Goal: Information Seeking & Learning: Find specific fact

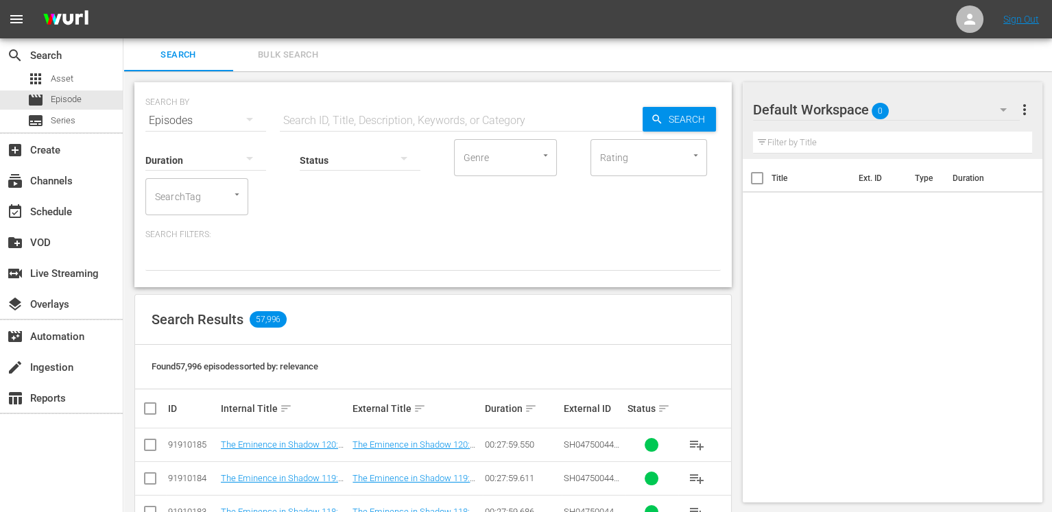
click at [405, 116] on input "text" at bounding box center [461, 120] width 363 height 33
paste input "AMCNVR0000036985"
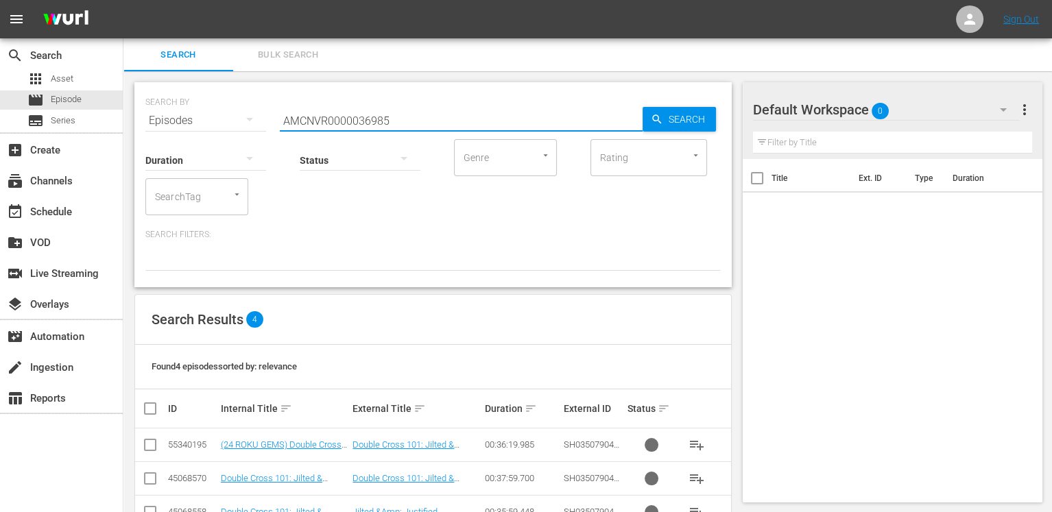
scroll to position [75, 0]
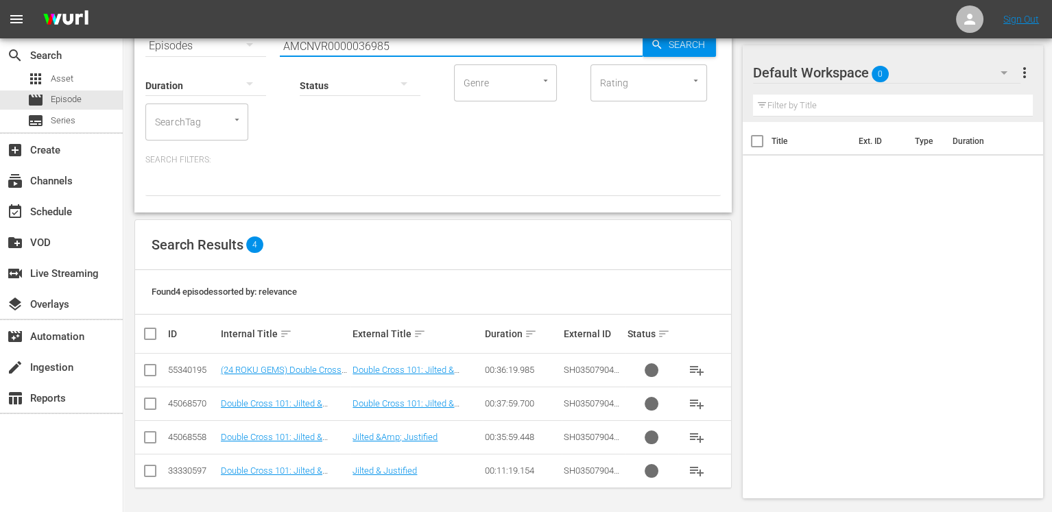
type input "AMCNVR0000036985"
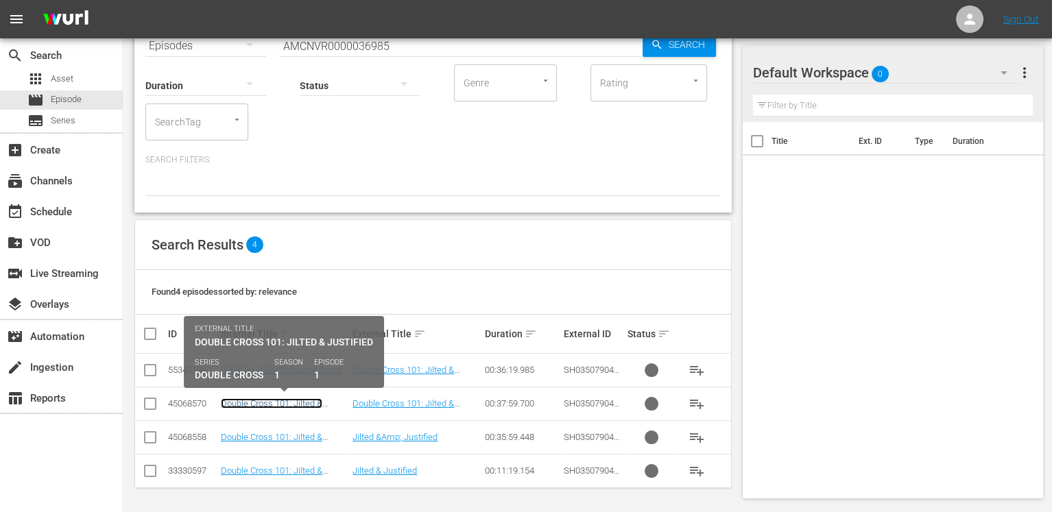
click at [300, 401] on link "Double Cross 101: Jilted & Justified" at bounding box center [272, 408] width 102 height 21
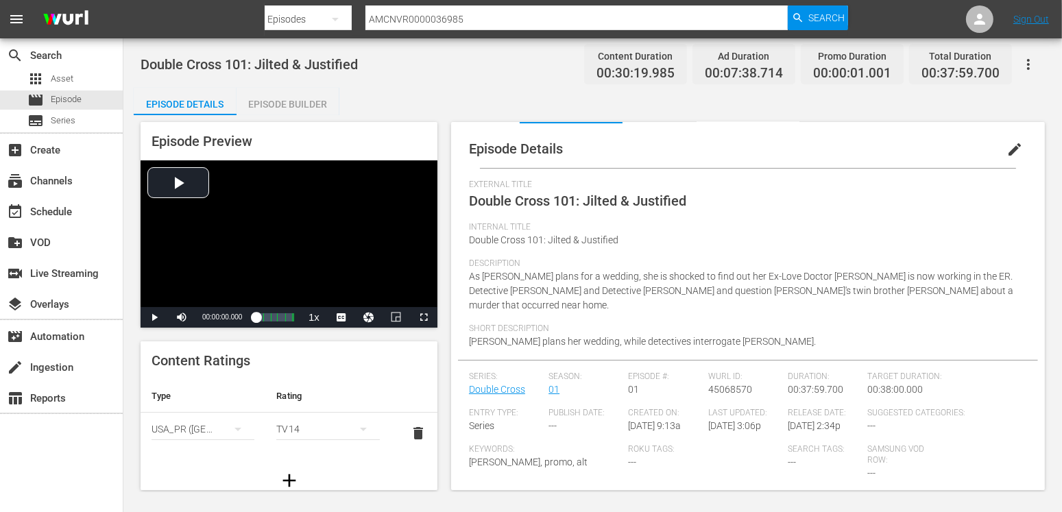
click at [720, 384] on span "45068570" at bounding box center [730, 389] width 44 height 11
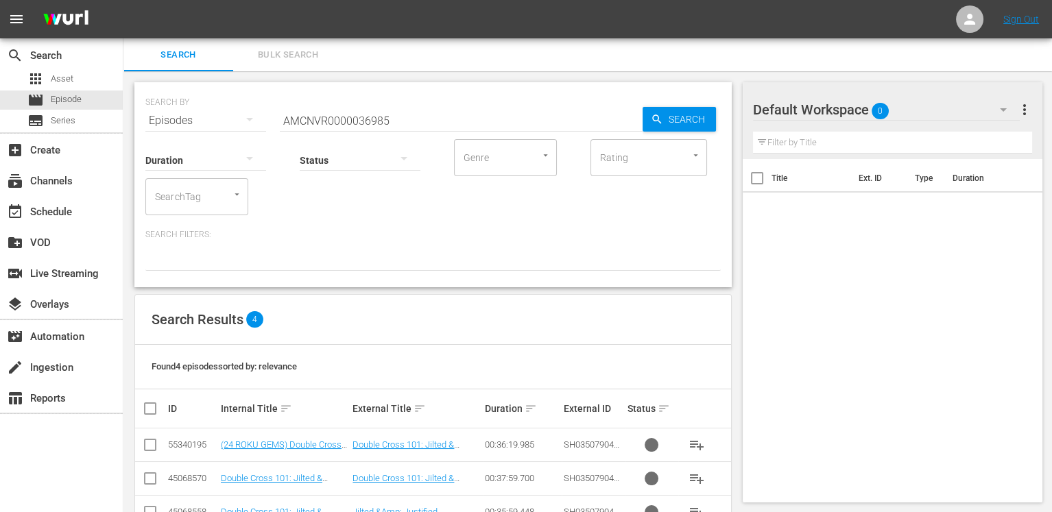
click at [425, 124] on input "AMCNVR0000036985" at bounding box center [461, 120] width 363 height 33
click at [501, 230] on p "Search Filters:" at bounding box center [432, 235] width 575 height 12
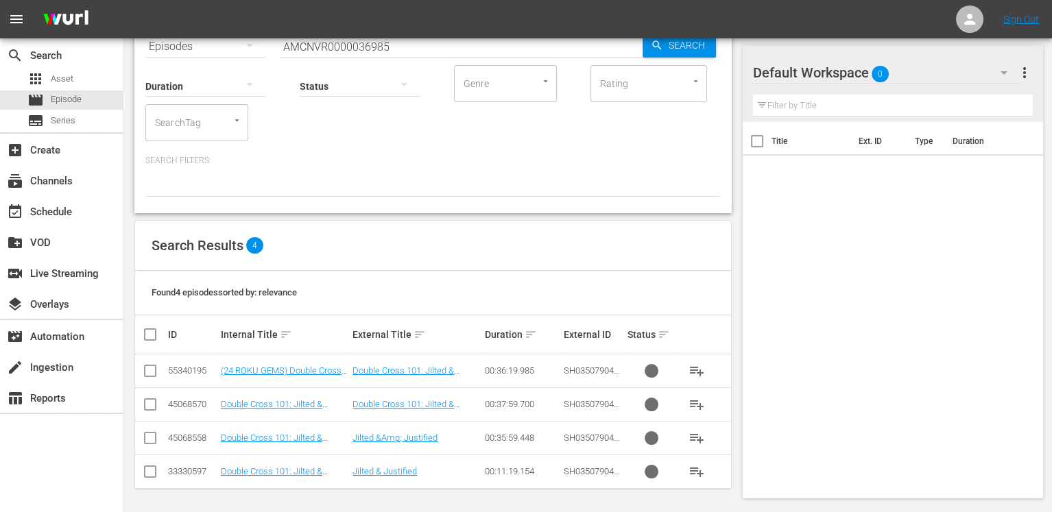
scroll to position [75, 0]
click at [409, 365] on link "Double Cross 101: Jilted & Justified" at bounding box center [404, 375] width 102 height 21
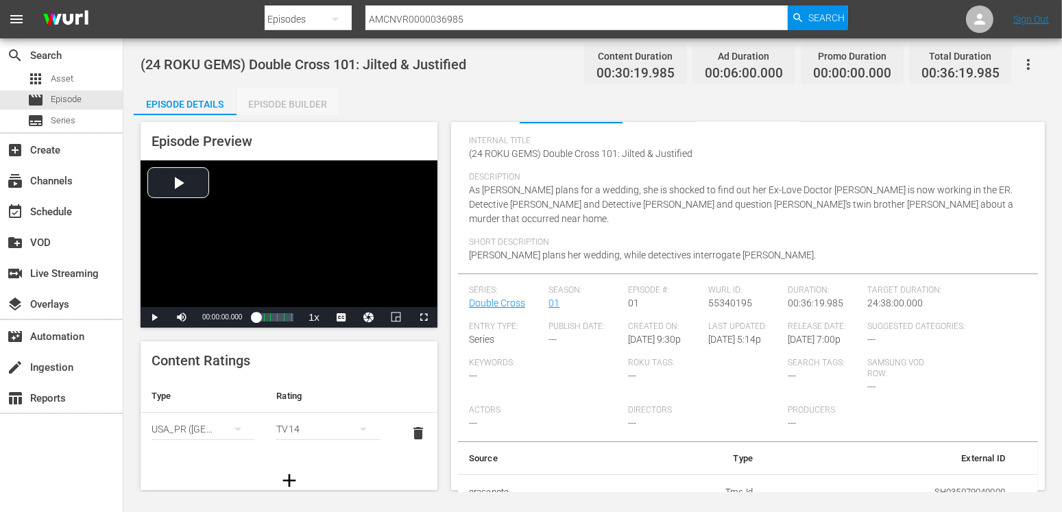
click at [271, 112] on div "Episode Builder" at bounding box center [288, 104] width 103 height 33
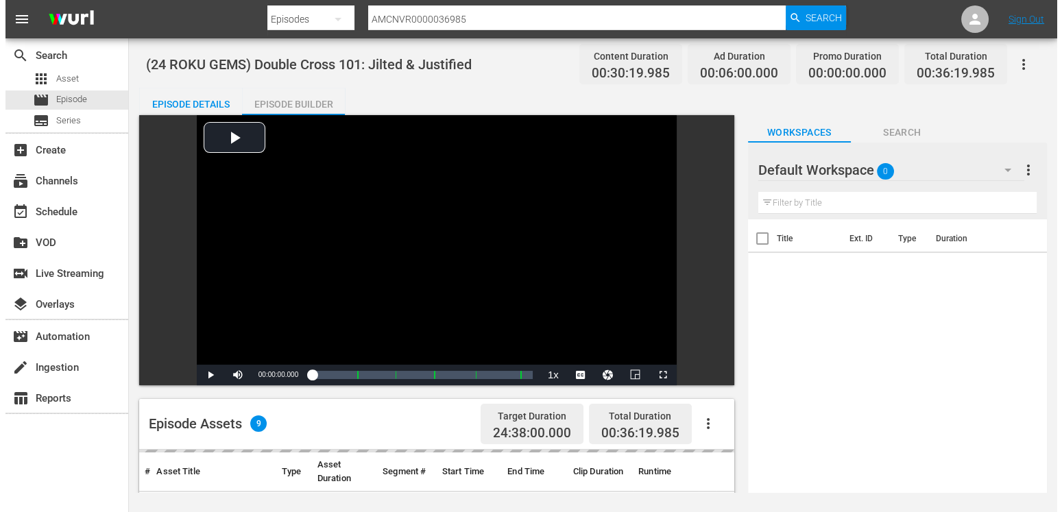
scroll to position [41, 0]
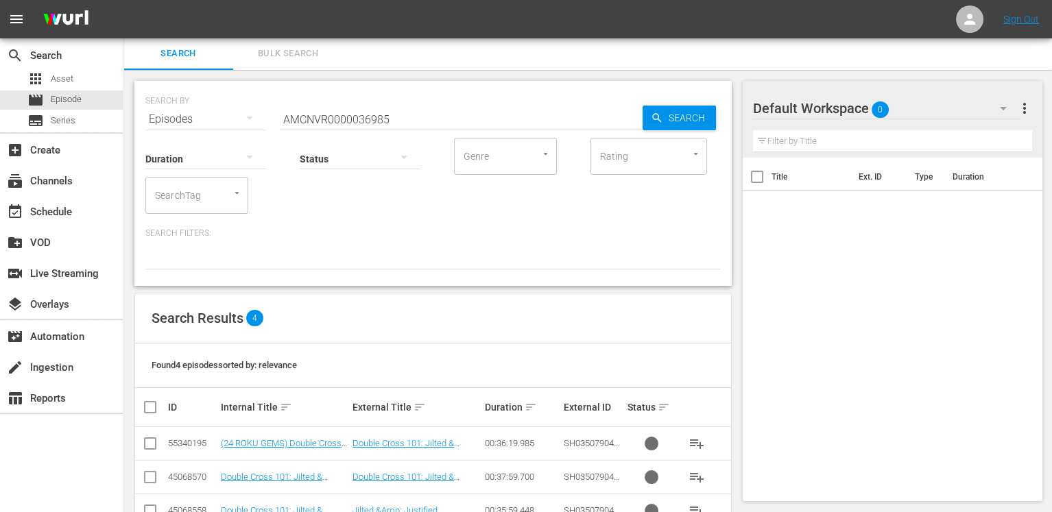
scroll to position [75, 0]
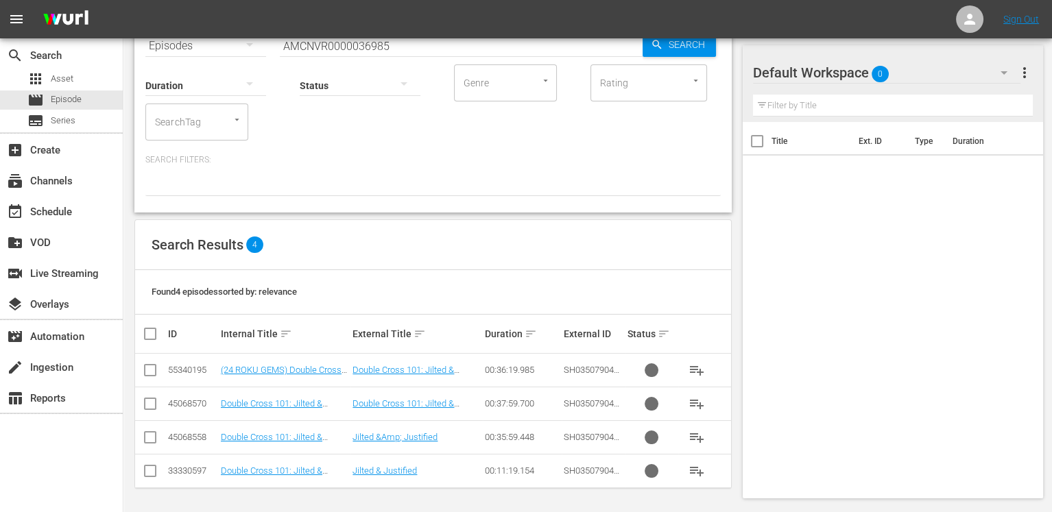
click at [584, 339] on th "External ID" at bounding box center [593, 334] width 63 height 38
click at [588, 368] on span "SH035079040000" at bounding box center [592, 375] width 56 height 21
click at [45, 77] on div "apps Asset" at bounding box center [50, 78] width 46 height 19
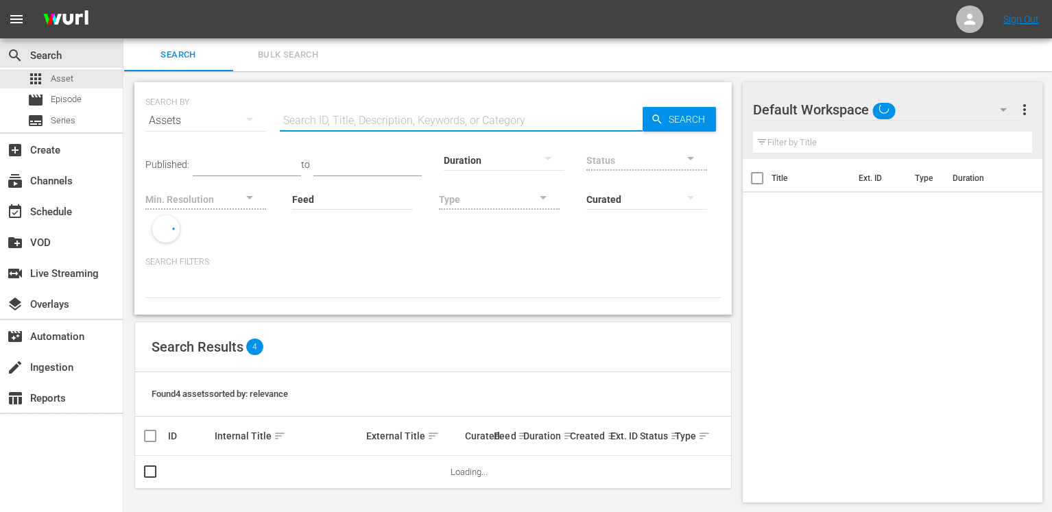
click at [359, 118] on input "text" at bounding box center [461, 120] width 363 height 33
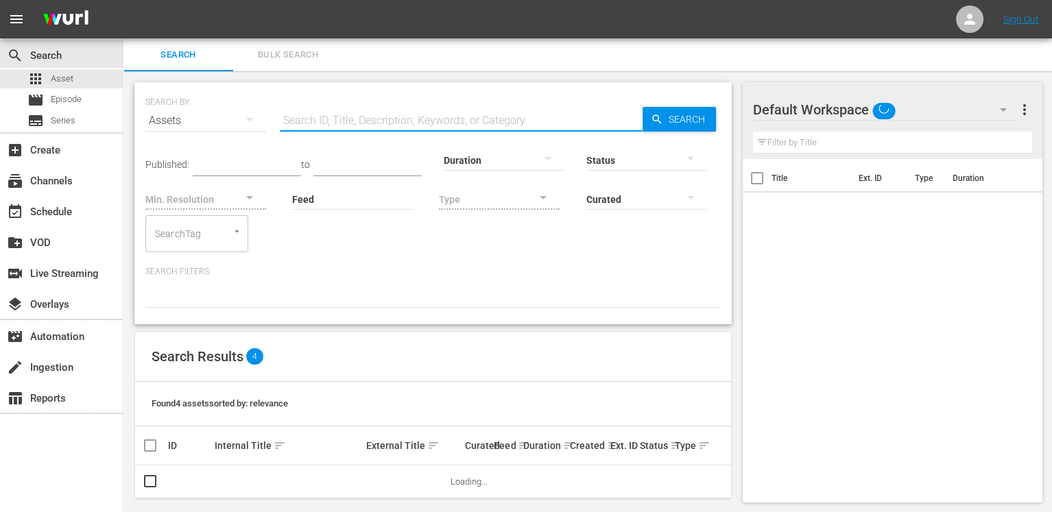
paste input "RLA229547"
type input "RLA229547"
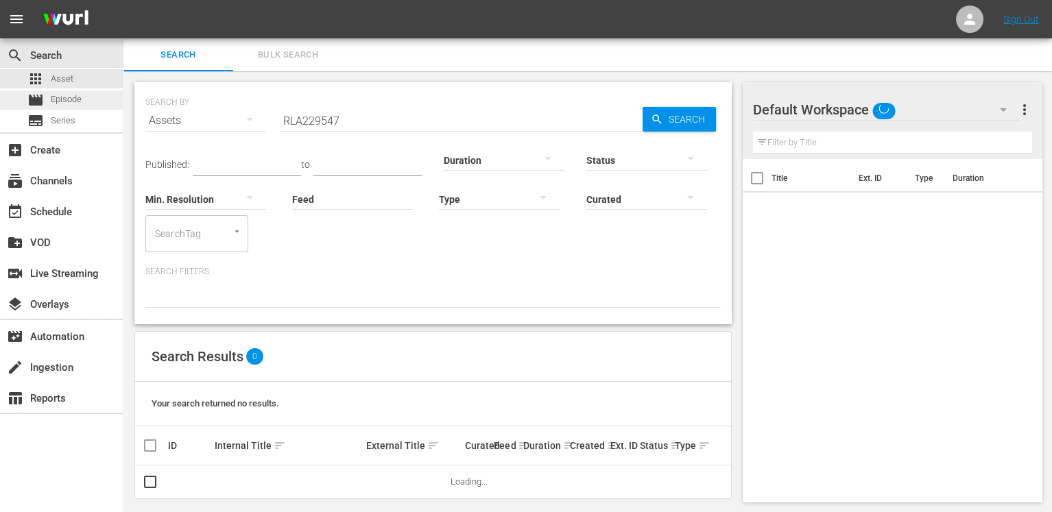
click at [58, 101] on span "Episode" at bounding box center [66, 100] width 31 height 14
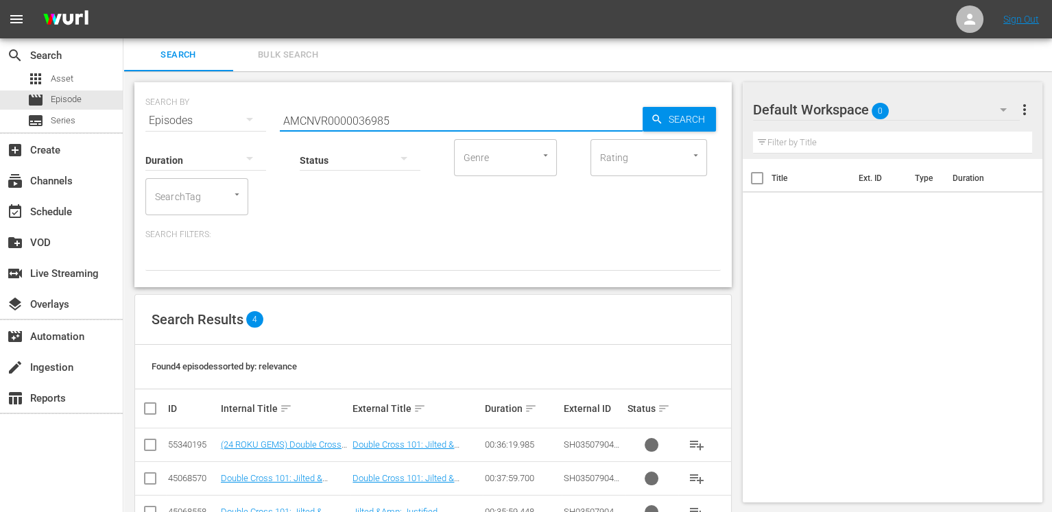
click at [361, 118] on input "AMCNVR0000036985" at bounding box center [461, 120] width 363 height 33
click at [68, 82] on span "Asset" at bounding box center [62, 79] width 23 height 14
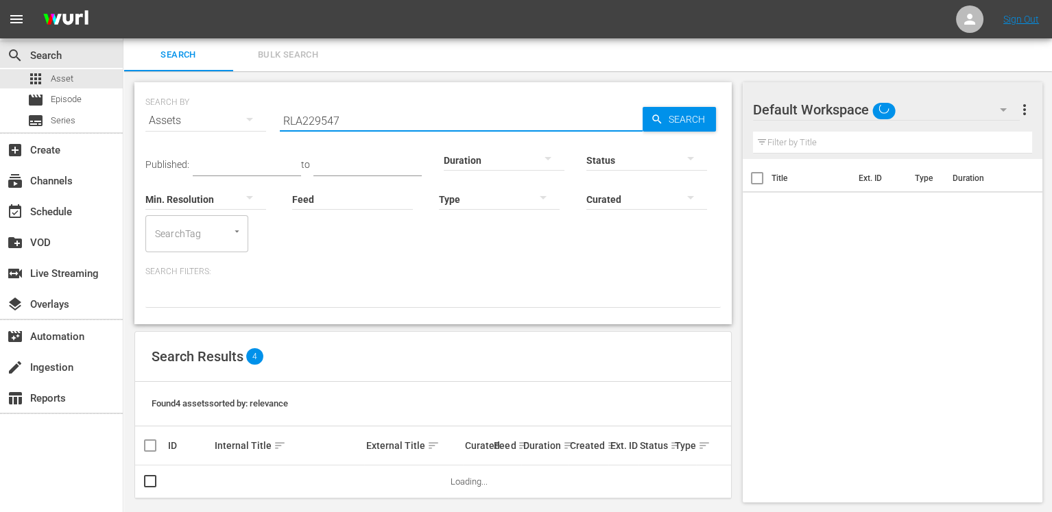
click at [325, 116] on input "RLA229547" at bounding box center [461, 120] width 363 height 33
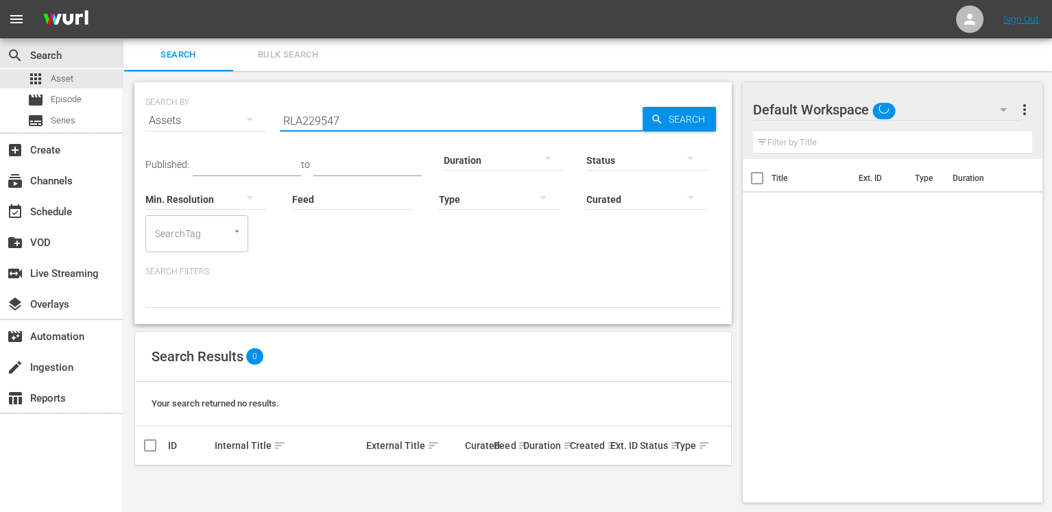
paste input "AMCNVR0000036985"
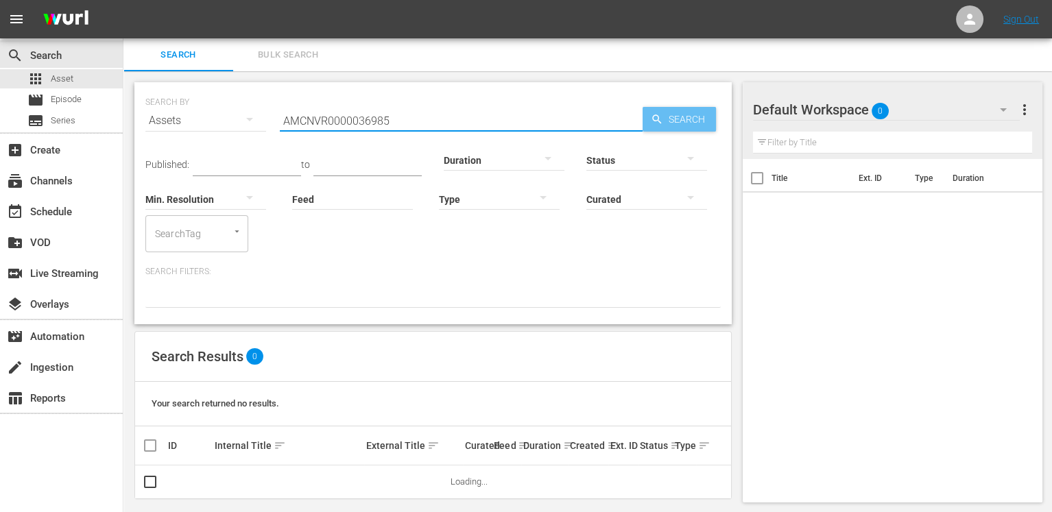
type input "AMCNVR0000036985"
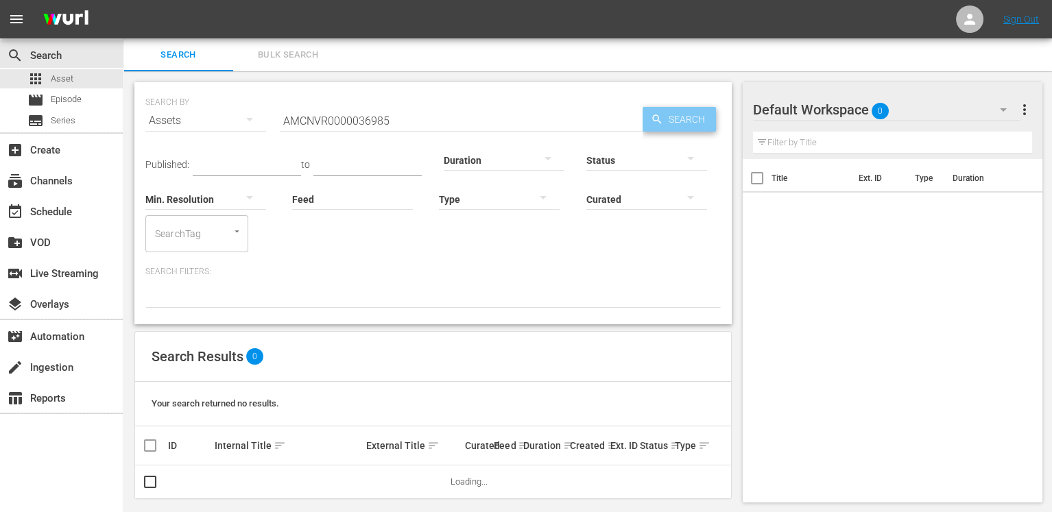
click at [691, 115] on span "Search" at bounding box center [689, 119] width 53 height 25
